Goal: Check status

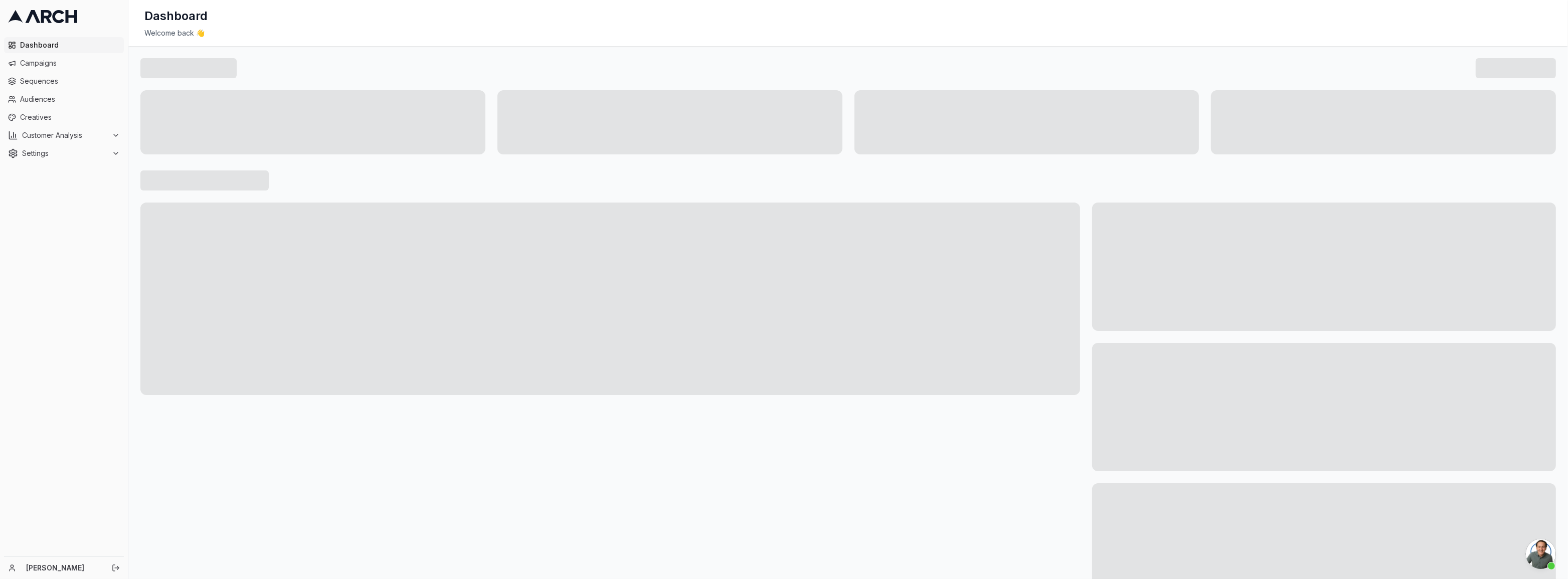
scroll to position [640, 0]
click at [39, 63] on span "Campaigns" at bounding box center [70, 63] width 100 height 10
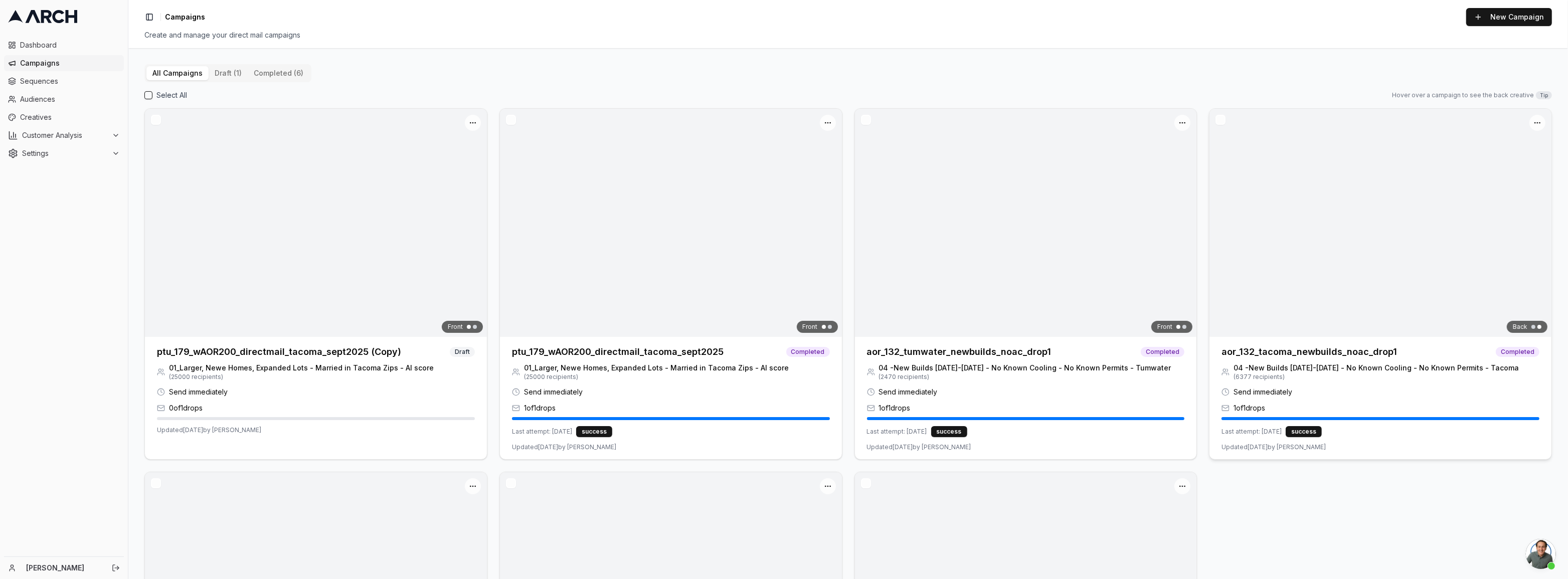
scroll to position [640, 0]
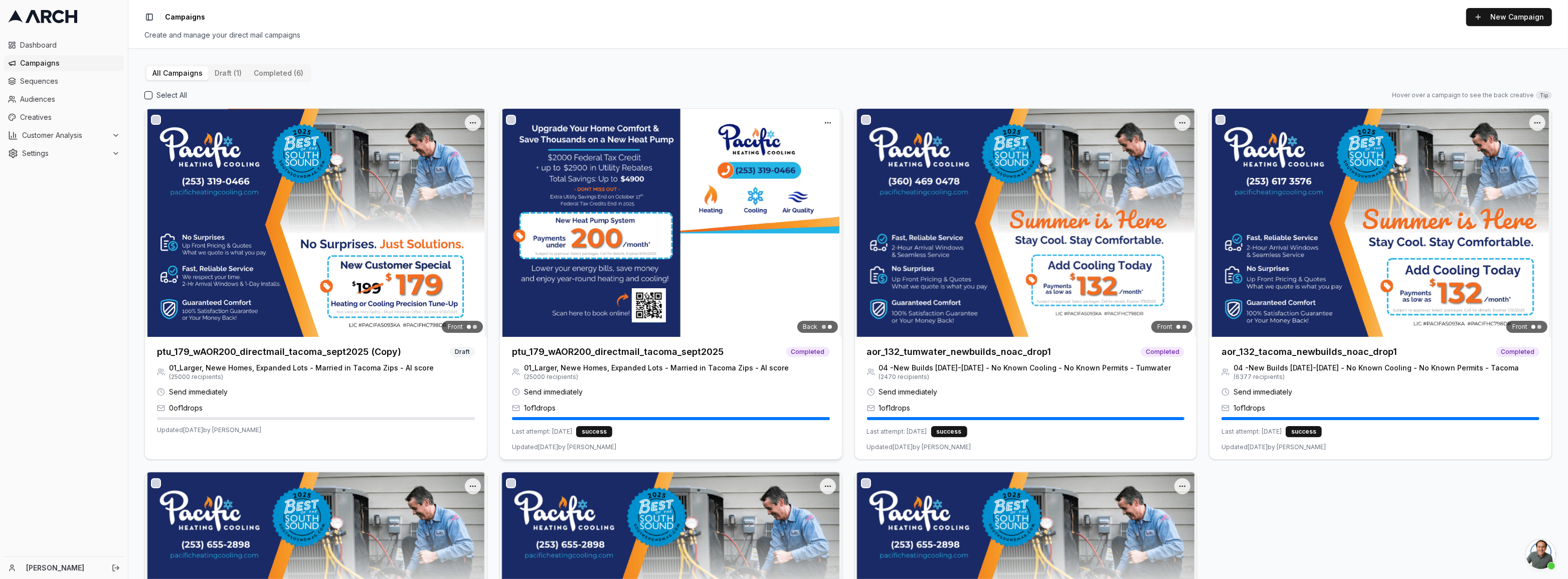
click at [604, 300] on img at bounding box center [671, 223] width 342 height 228
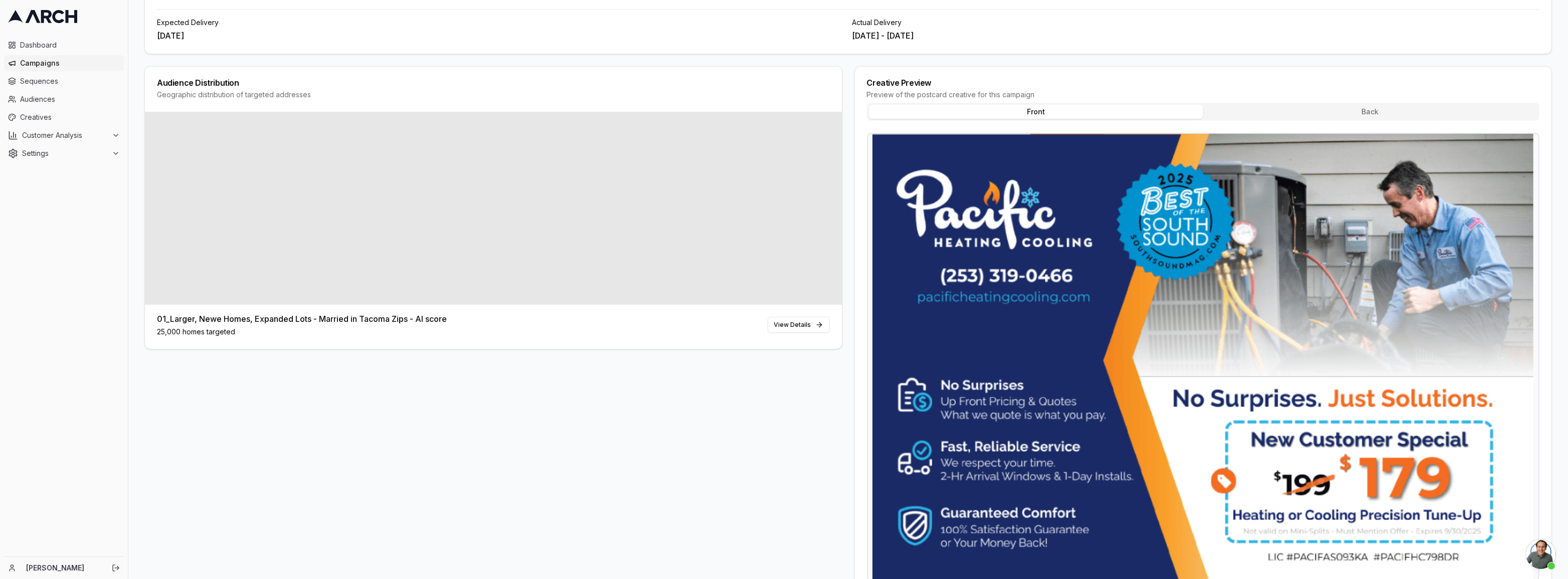
scroll to position [44, 0]
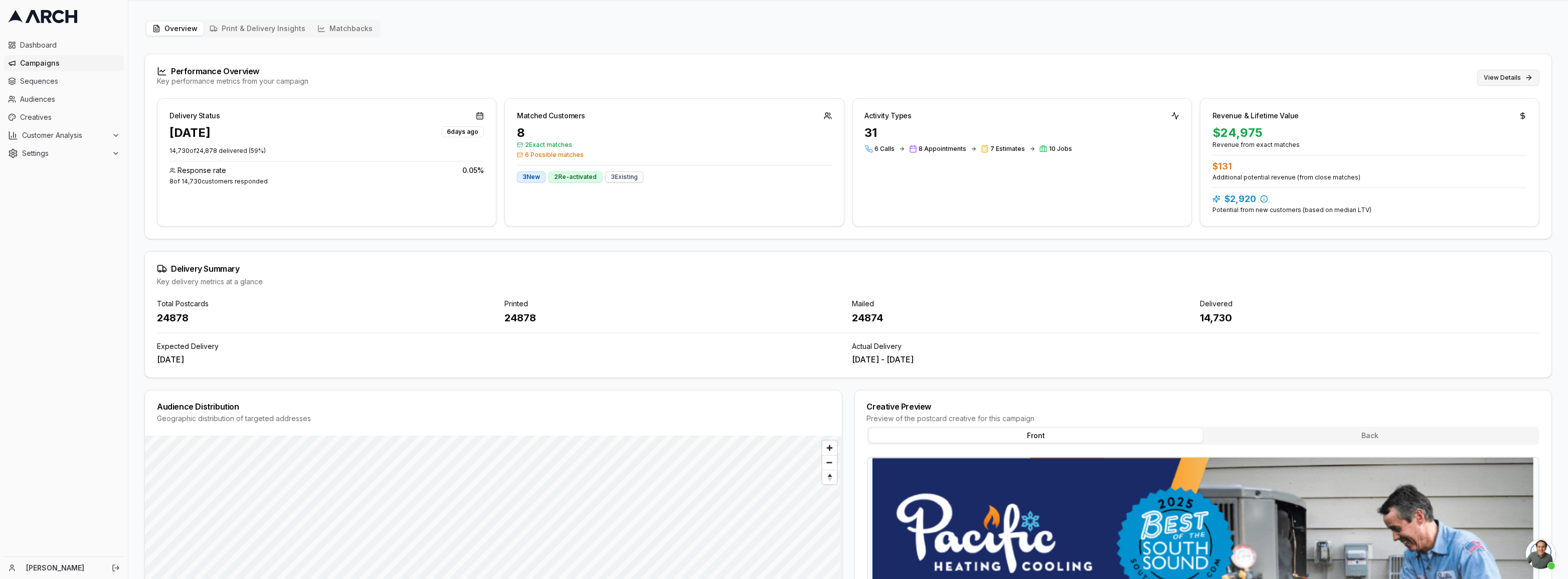
click at [1498, 72] on button "View Details" at bounding box center [1508, 78] width 62 height 16
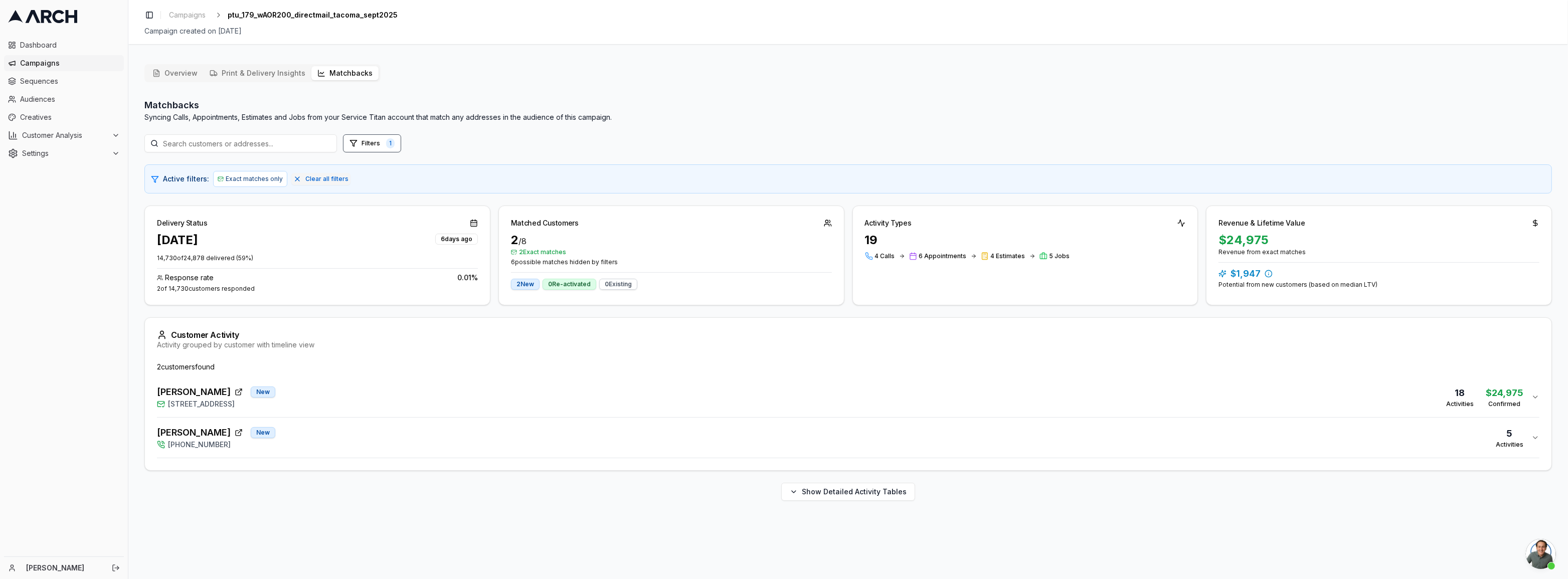
click at [1507, 430] on div "5" at bounding box center [1509, 433] width 27 height 14
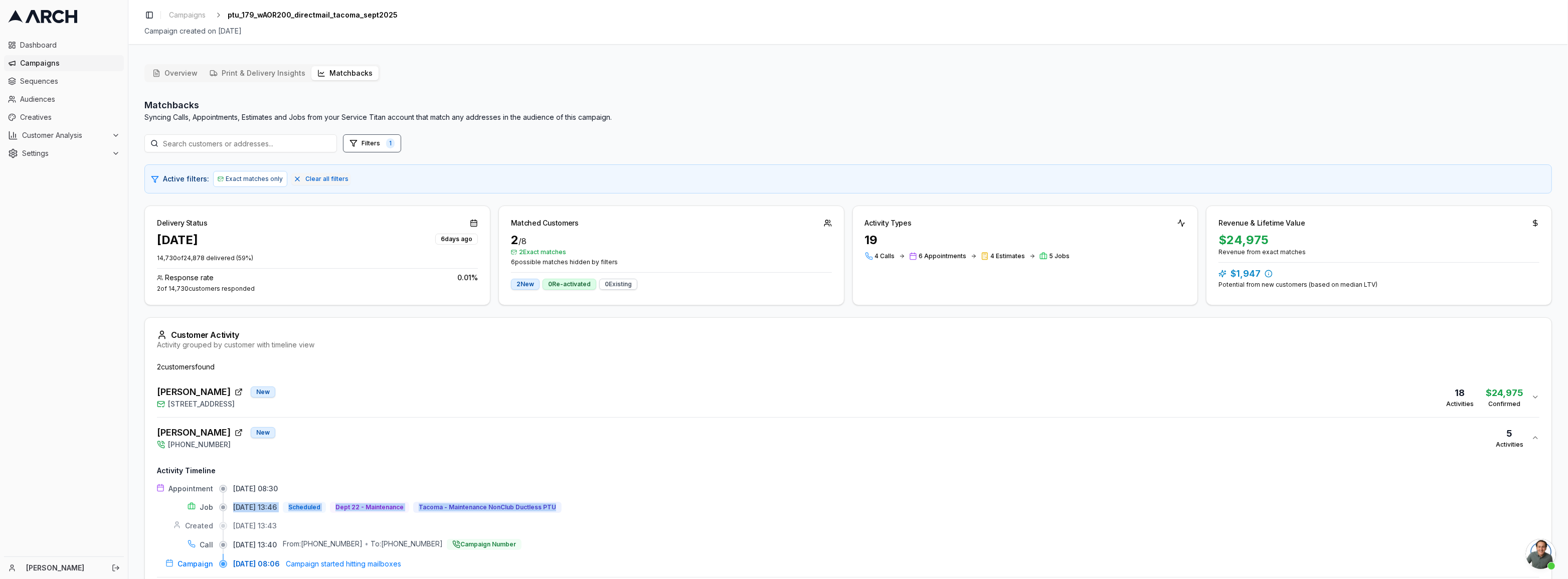
drag, startPoint x: 232, startPoint y: 506, endPoint x: 648, endPoint y: 500, distance: 416.0
click at [632, 502] on div "Job 09/05/2025, 13:46 Scheduled Dept 22 - Maintenance Tacoma - Maintenance NonC…" at bounding box center [848, 508] width 1382 height 11
